Goal: Information Seeking & Learning: Check status

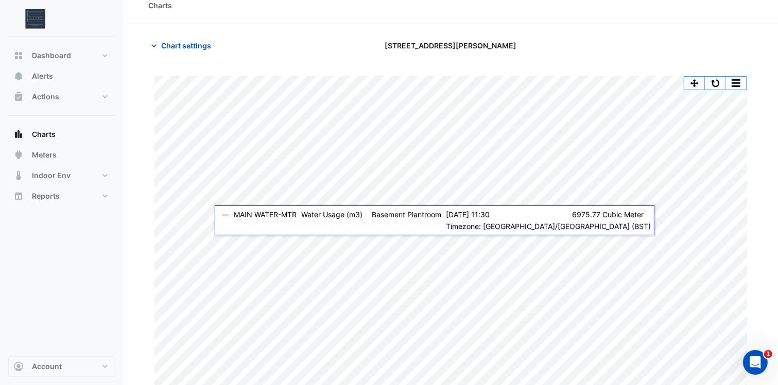
scroll to position [20, 0]
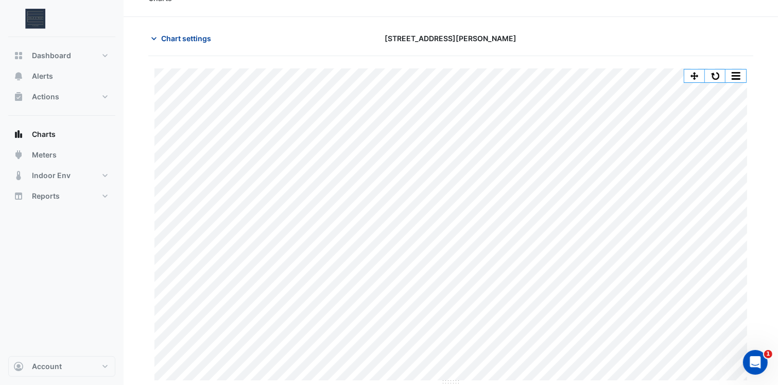
click at [183, 34] on span "Chart settings" at bounding box center [186, 38] width 50 height 11
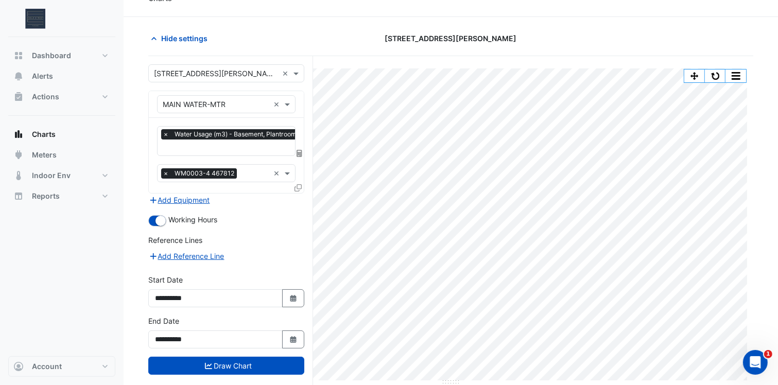
click at [351, 48] on div "Hide settings 310 St. Vincent Street" at bounding box center [450, 42] width 605 height 27
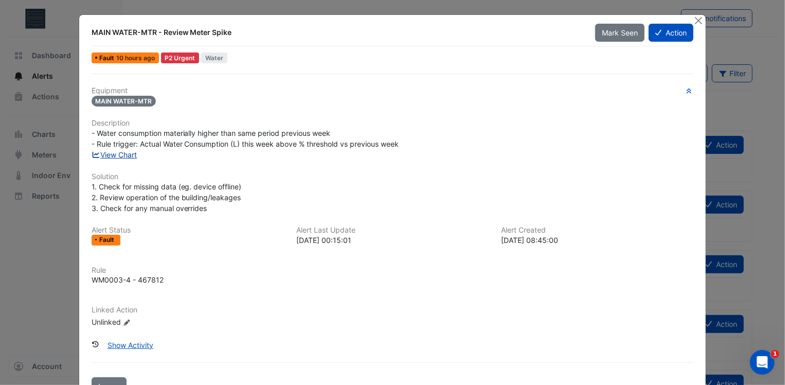
click at [124, 155] on link "View Chart" at bounding box center [115, 154] width 46 height 9
